Goal: Information Seeking & Learning: Learn about a topic

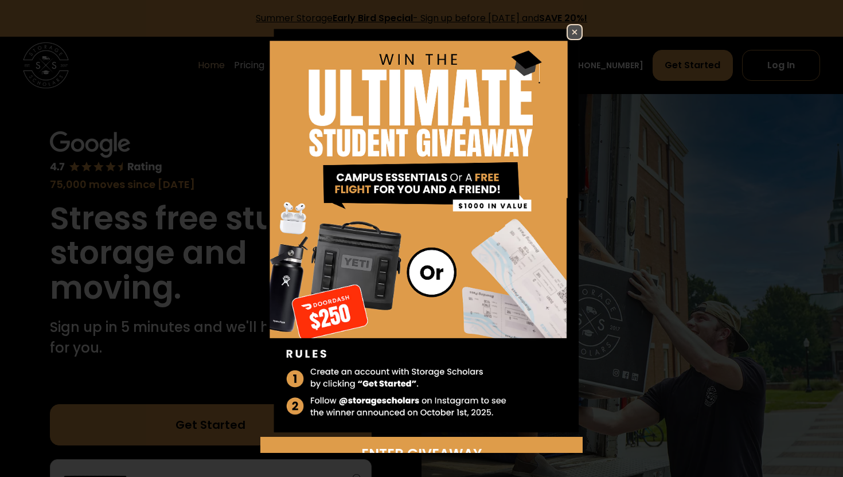
click at [574, 30] on img at bounding box center [574, 32] width 14 height 14
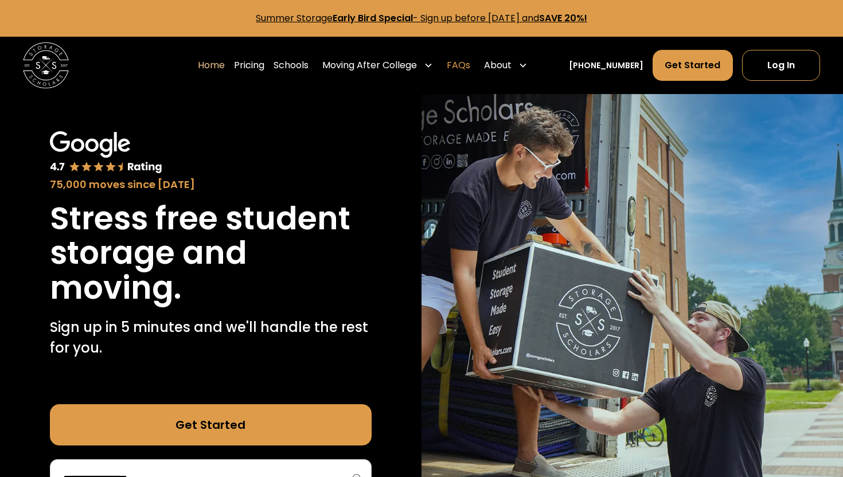
click at [470, 67] on link "FAQs" at bounding box center [459, 65] width 24 height 32
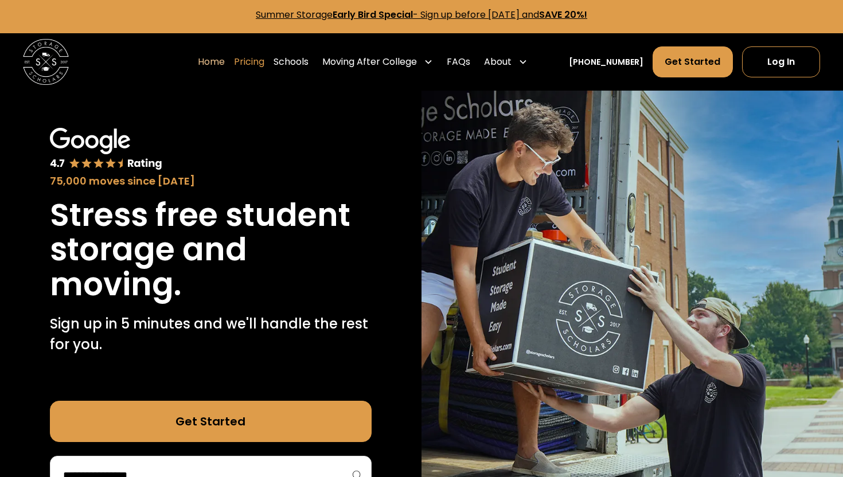
click at [264, 63] on link "Pricing" at bounding box center [249, 62] width 30 height 32
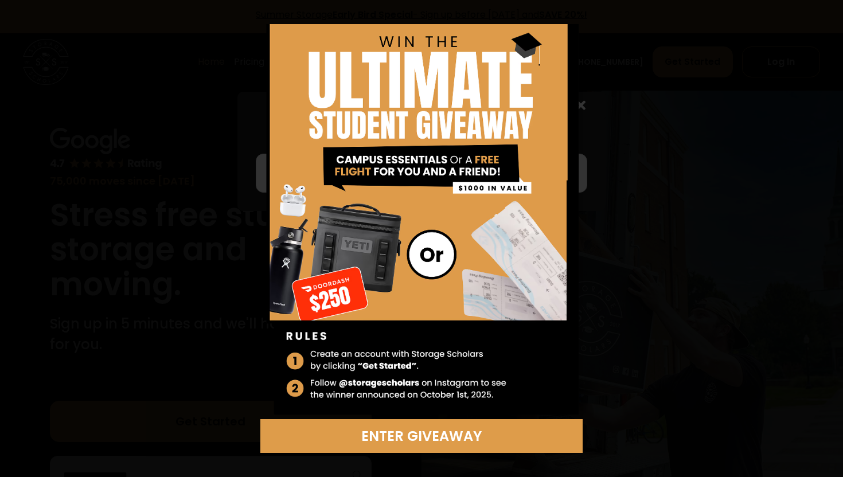
scroll to position [0, 0]
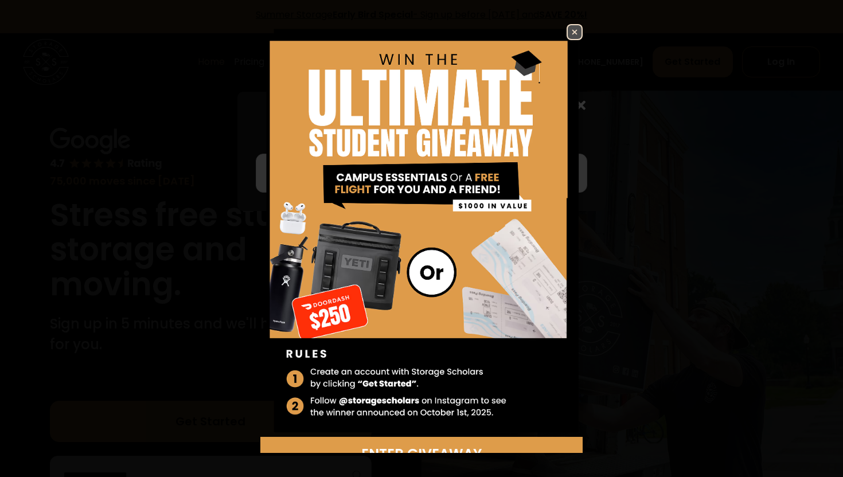
click at [571, 29] on img at bounding box center [574, 32] width 14 height 14
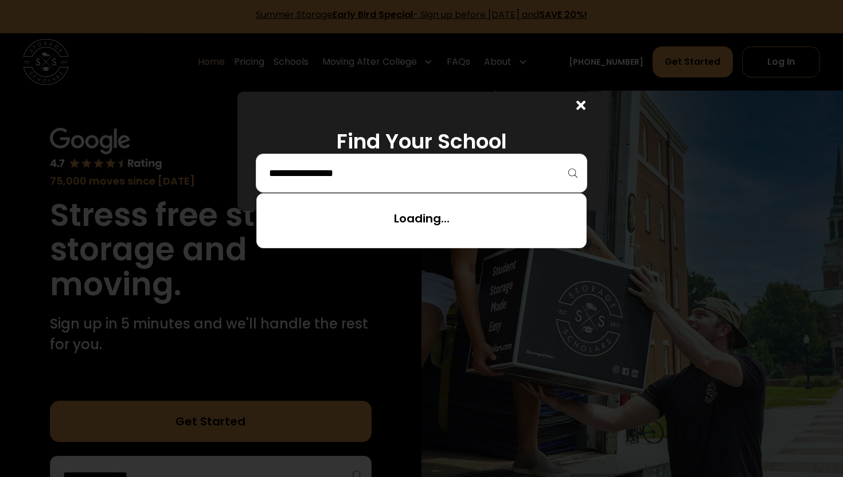
click at [436, 181] on input "search" at bounding box center [421, 172] width 307 height 19
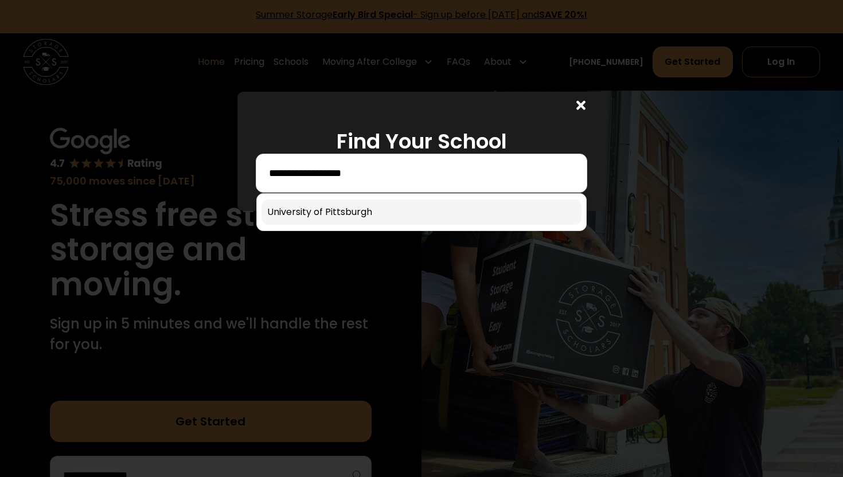
type input "**********"
click at [363, 209] on link at bounding box center [421, 211] width 320 height 25
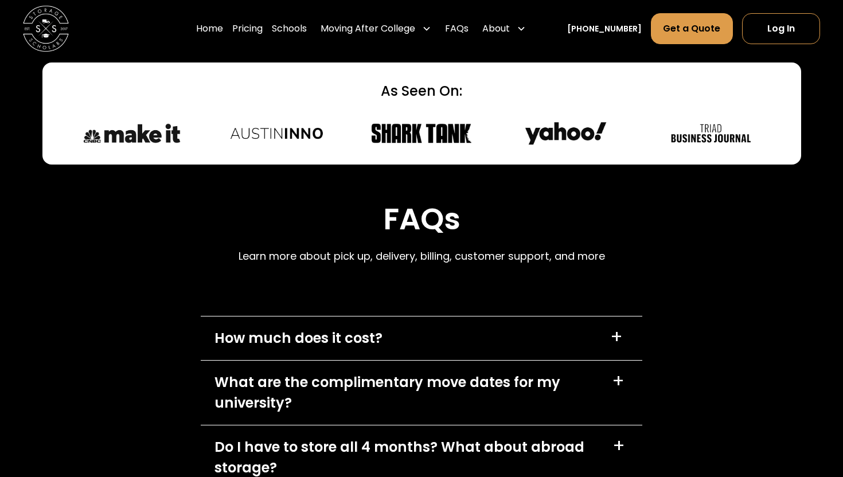
scroll to position [4728, 0]
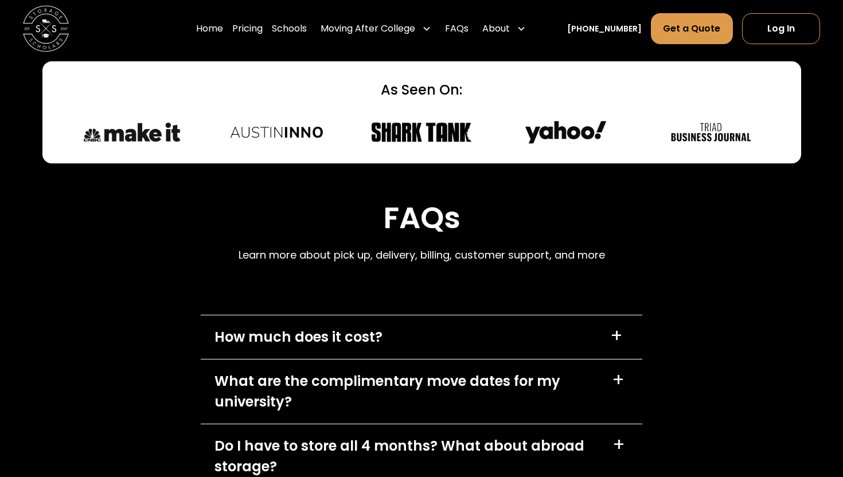
click at [617, 436] on div "+" at bounding box center [618, 445] width 13 height 18
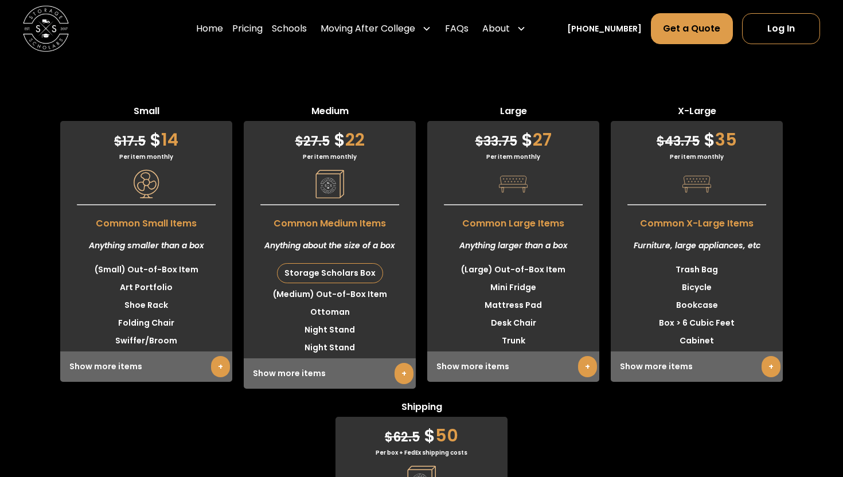
scroll to position [2789, 0]
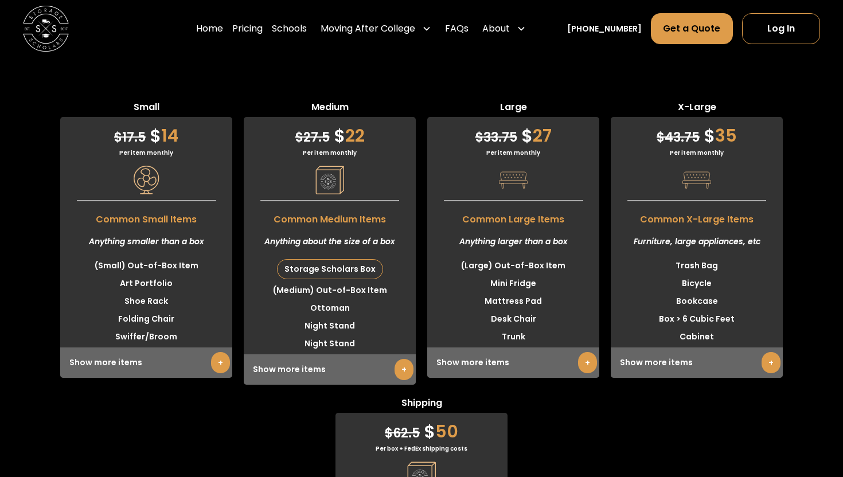
click at [404, 380] on link "+" at bounding box center [403, 369] width 19 height 21
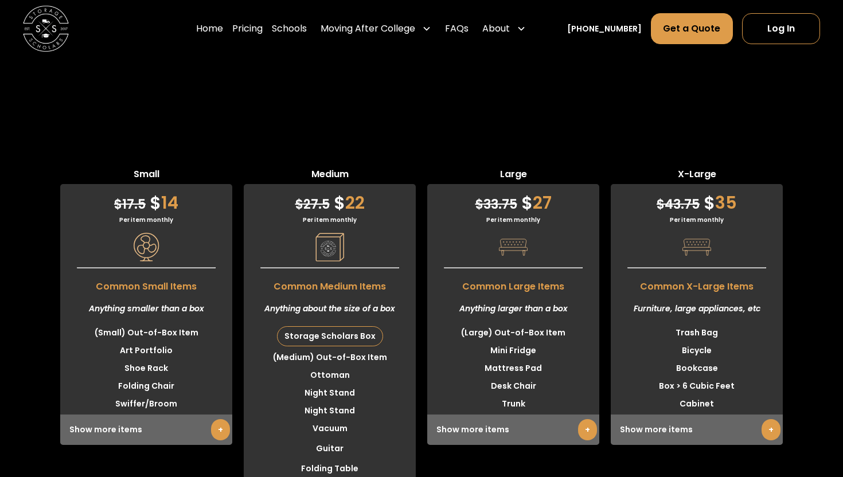
scroll to position [2722, 0]
